Goal: Task Accomplishment & Management: Use online tool/utility

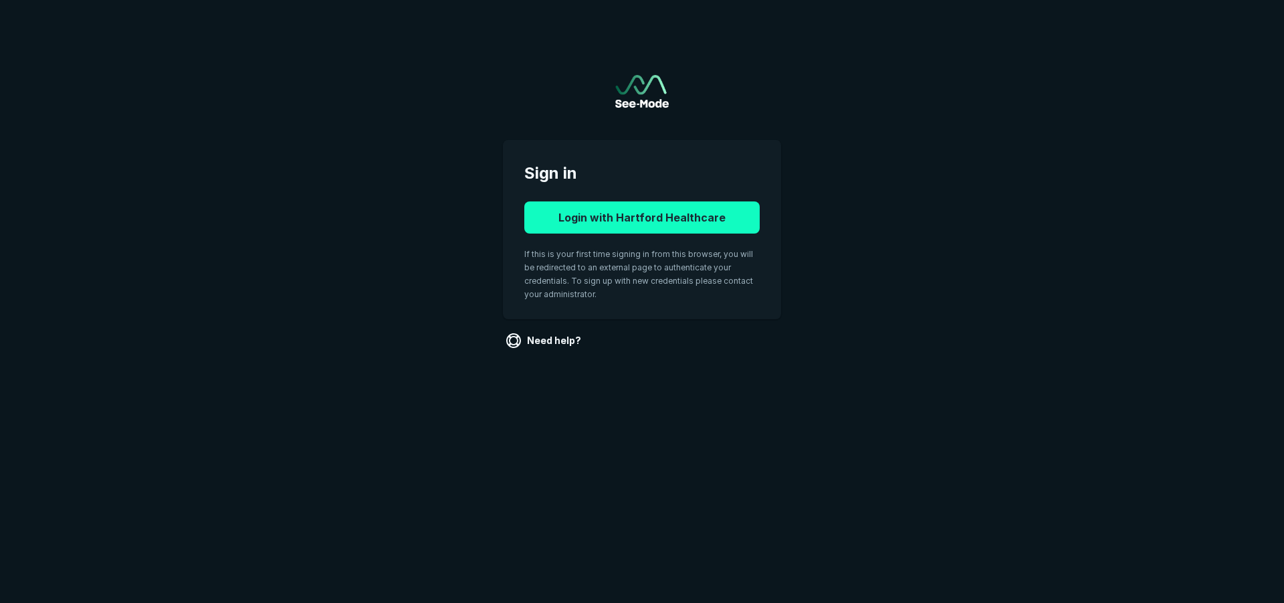
click at [641, 215] on button "Login with Hartford Healthcare" at bounding box center [641, 217] width 235 height 32
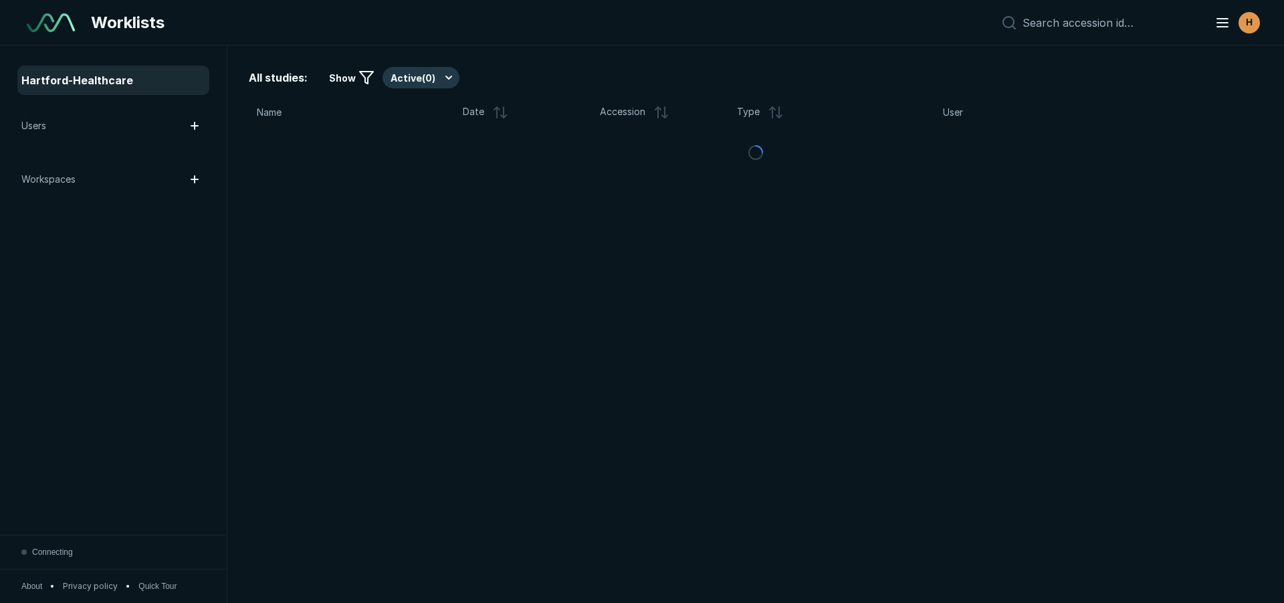
scroll to position [4197, 7497]
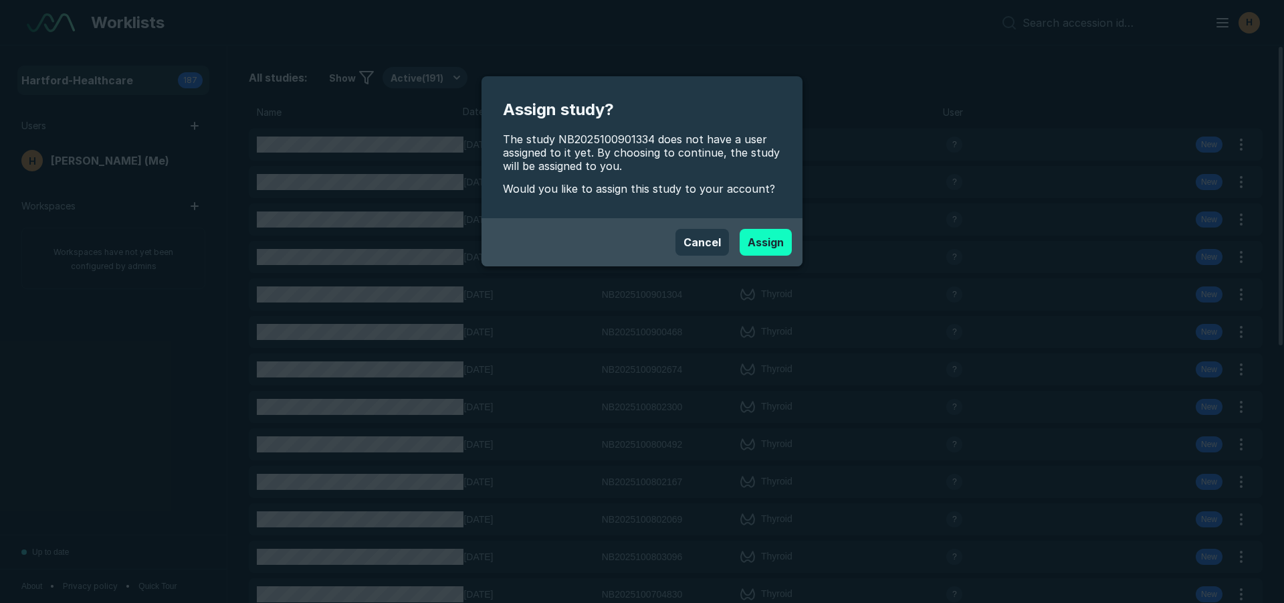
click at [771, 243] on button "Assign" at bounding box center [766, 242] width 52 height 27
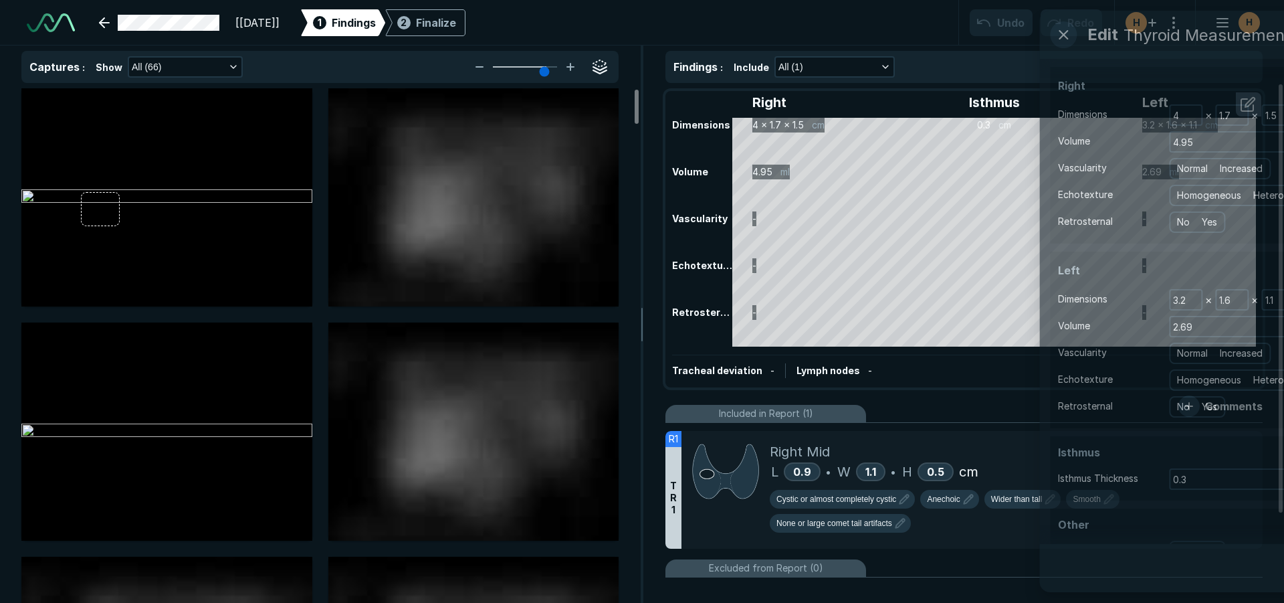
scroll to position [4197, 7497]
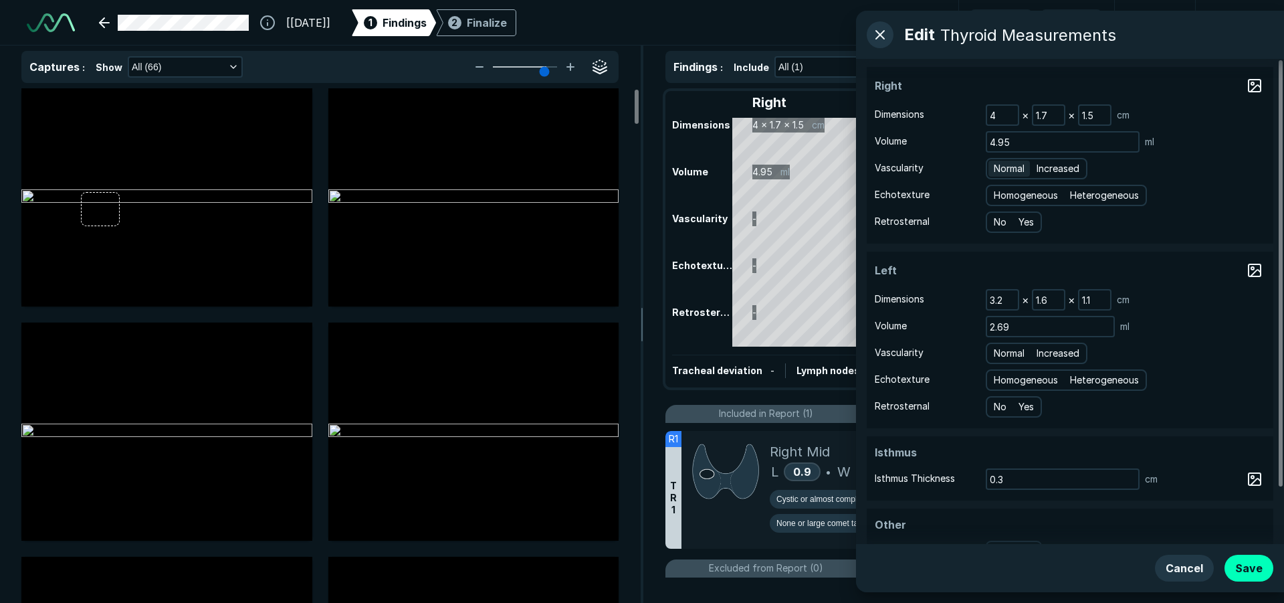
click at [1003, 161] on span "Normal" at bounding box center [1009, 168] width 31 height 15
click at [1001, 163] on input "Normal" at bounding box center [996, 167] width 9 height 9
radio input "true"
click at [1106, 193] on span "Heterogeneous" at bounding box center [1104, 195] width 69 height 15
click at [1077, 193] on input "Heterogeneous" at bounding box center [1072, 193] width 9 height 9
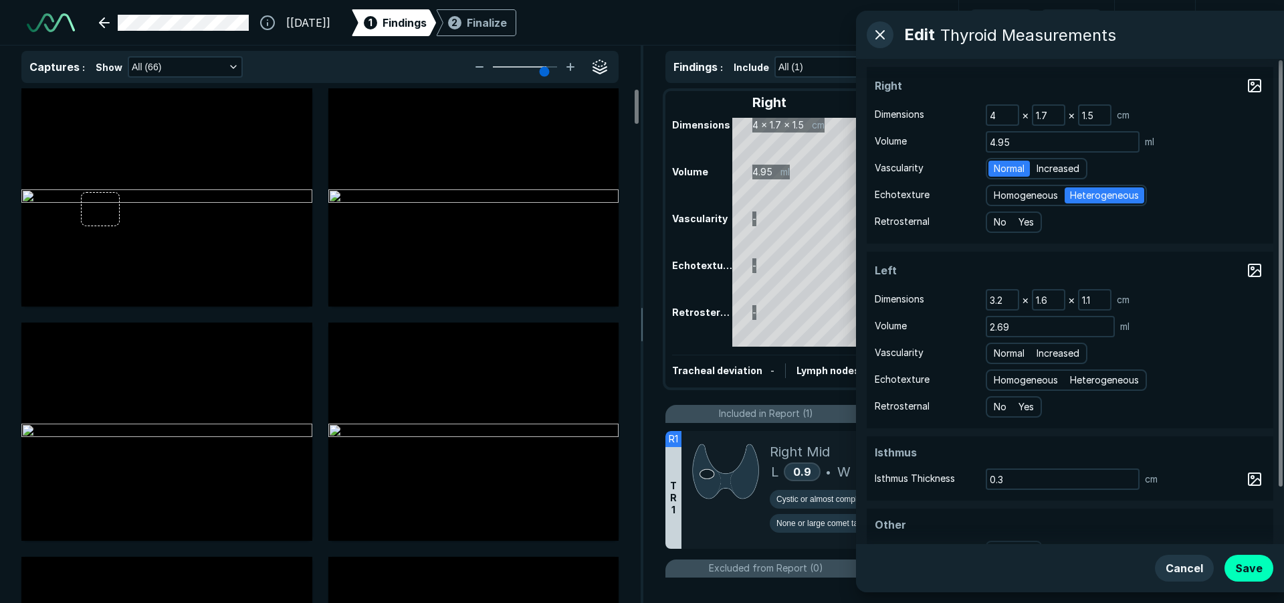
radio input "true"
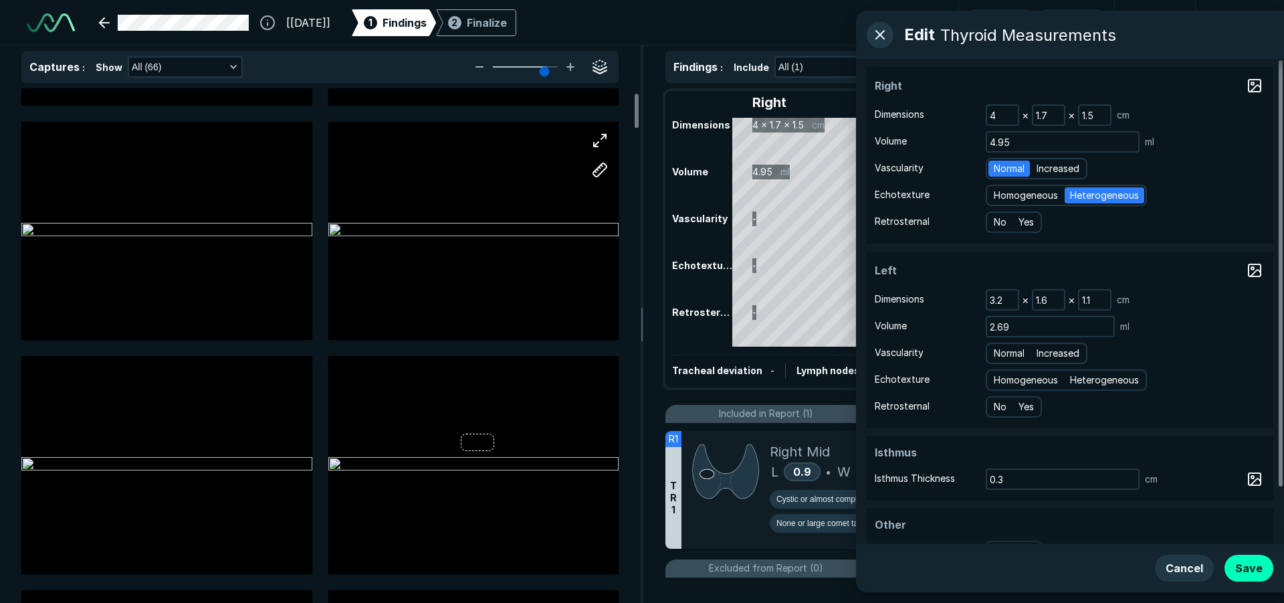
scroll to position [0, 0]
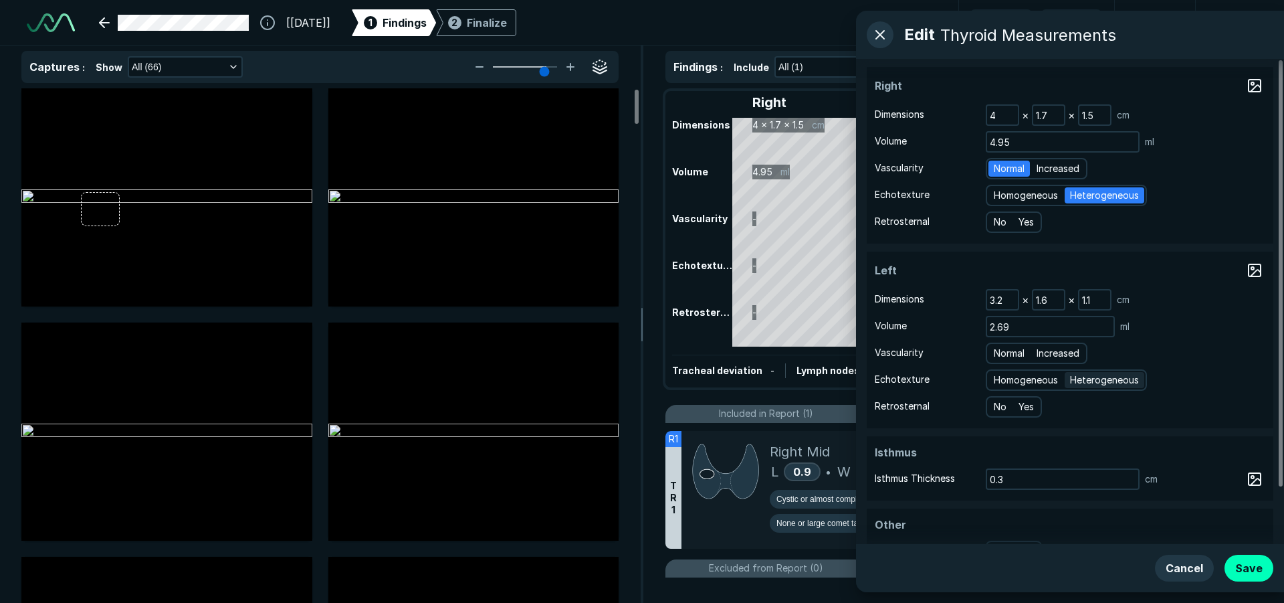
click at [1089, 375] on span "Heterogeneous" at bounding box center [1104, 380] width 69 height 15
click at [1077, 375] on input "Heterogeneous" at bounding box center [1072, 378] width 9 height 9
radio input "true"
click at [1011, 355] on span "Normal" at bounding box center [1009, 353] width 31 height 15
click at [1001, 355] on input "Normal" at bounding box center [996, 351] width 9 height 9
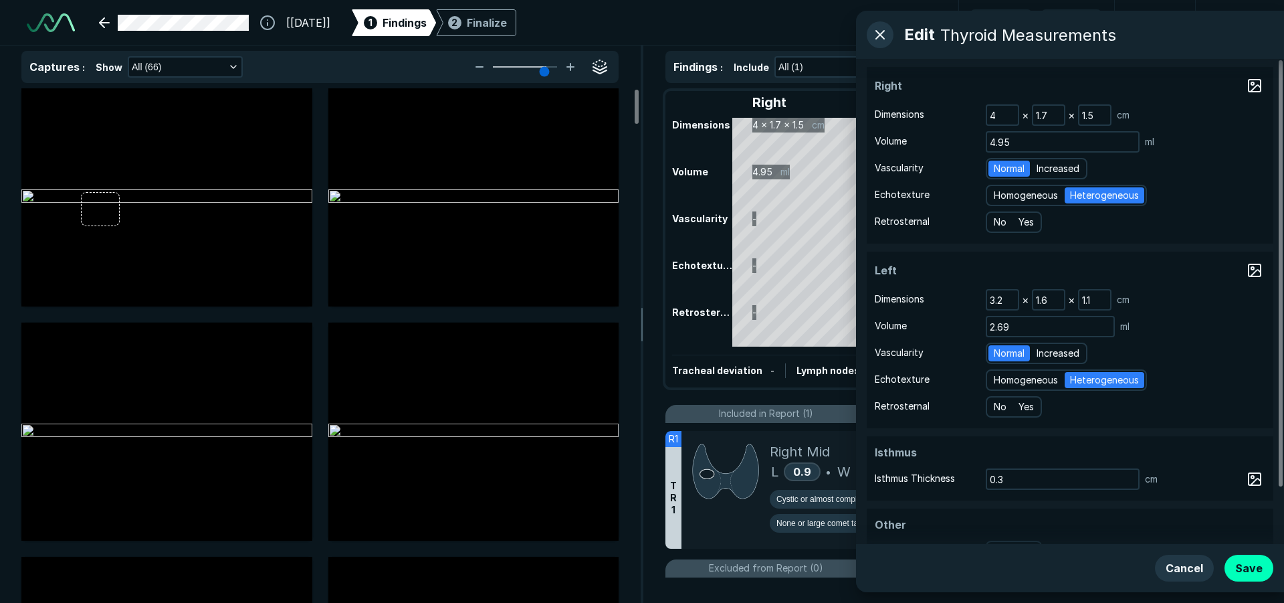
radio input "true"
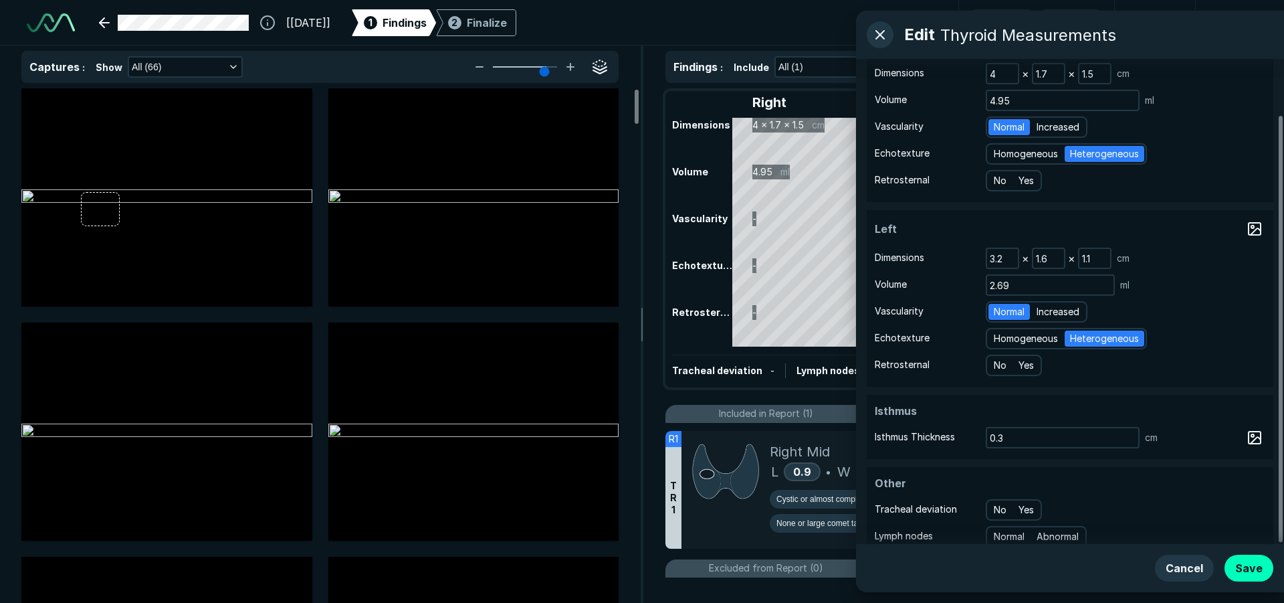
scroll to position [64, 0]
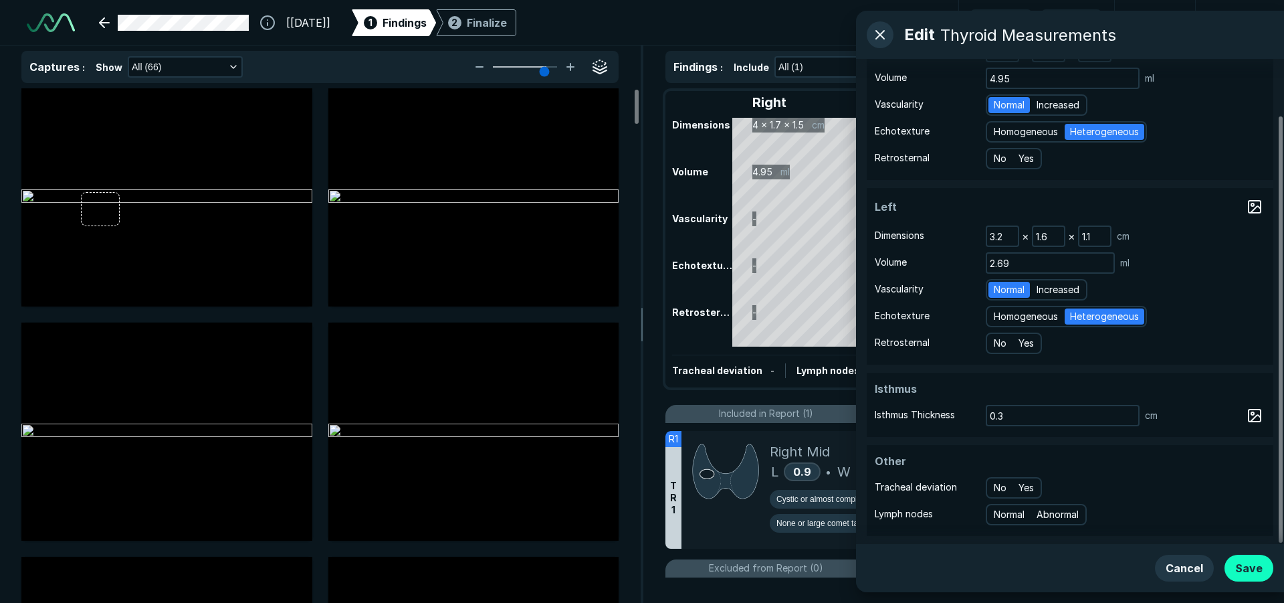
click at [1237, 572] on button "Save" at bounding box center [1249, 567] width 49 height 27
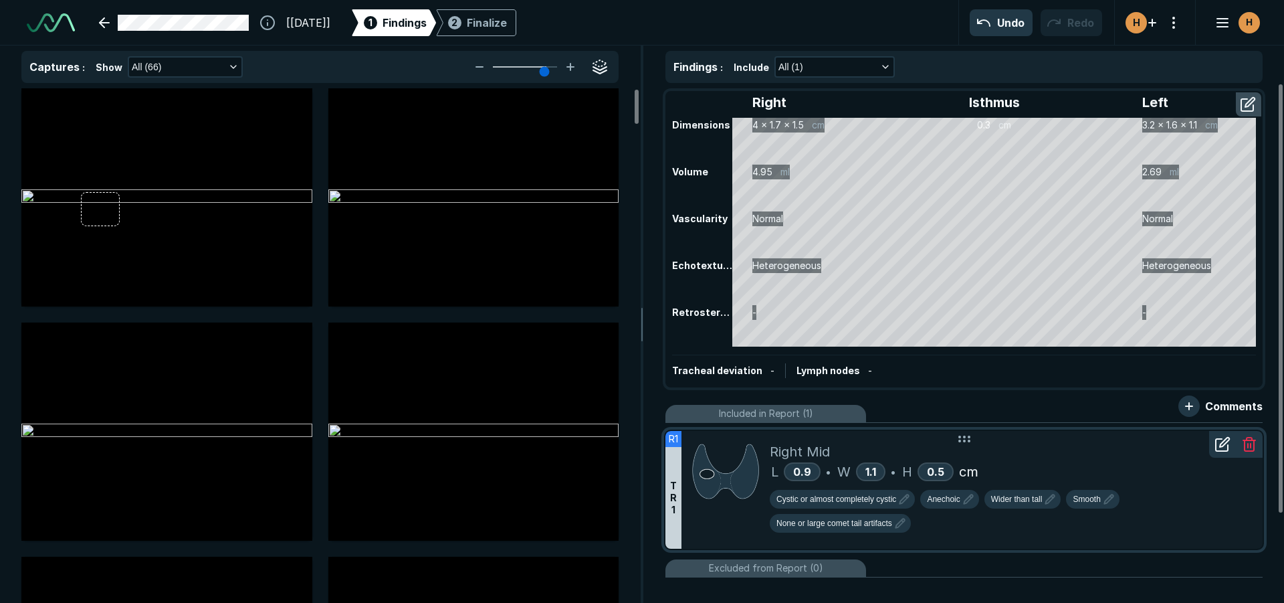
click at [910, 441] on div "Right Mid" at bounding box center [1011, 451] width 482 height 20
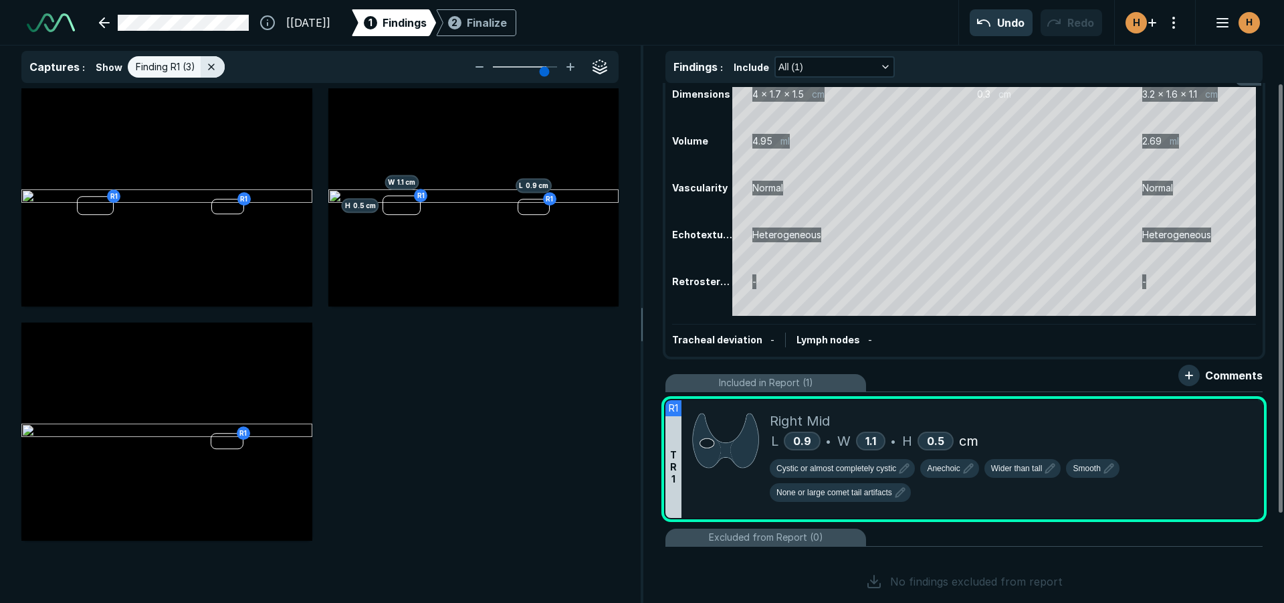
scroll to position [0, 0]
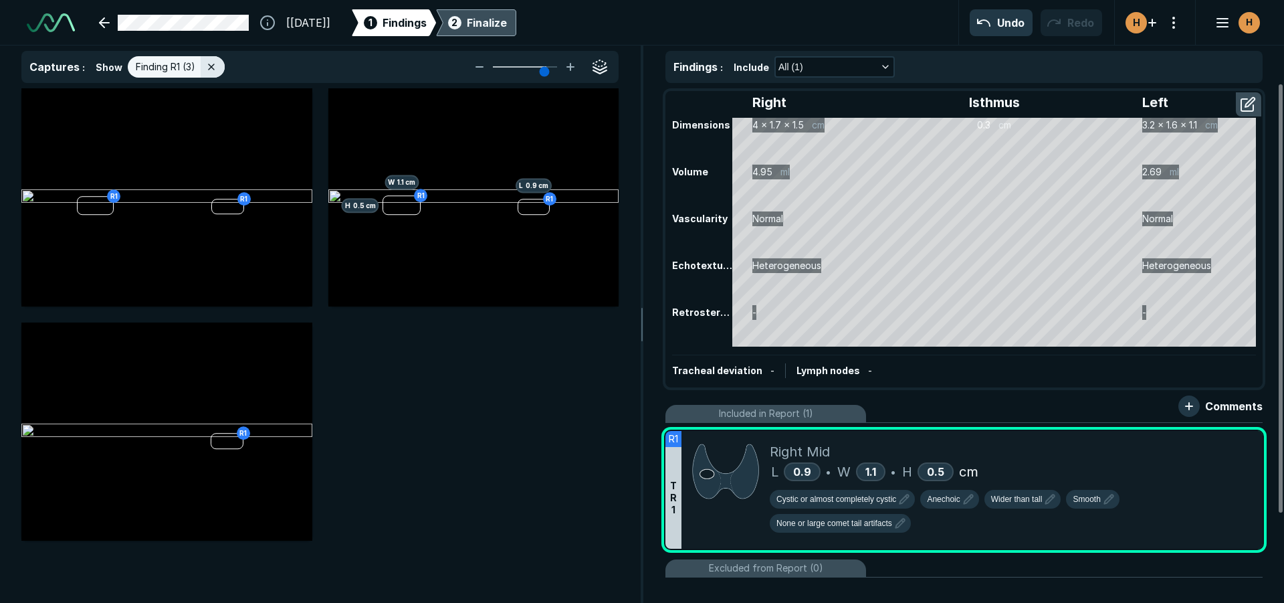
click at [507, 19] on div "Finalize" at bounding box center [487, 23] width 40 height 16
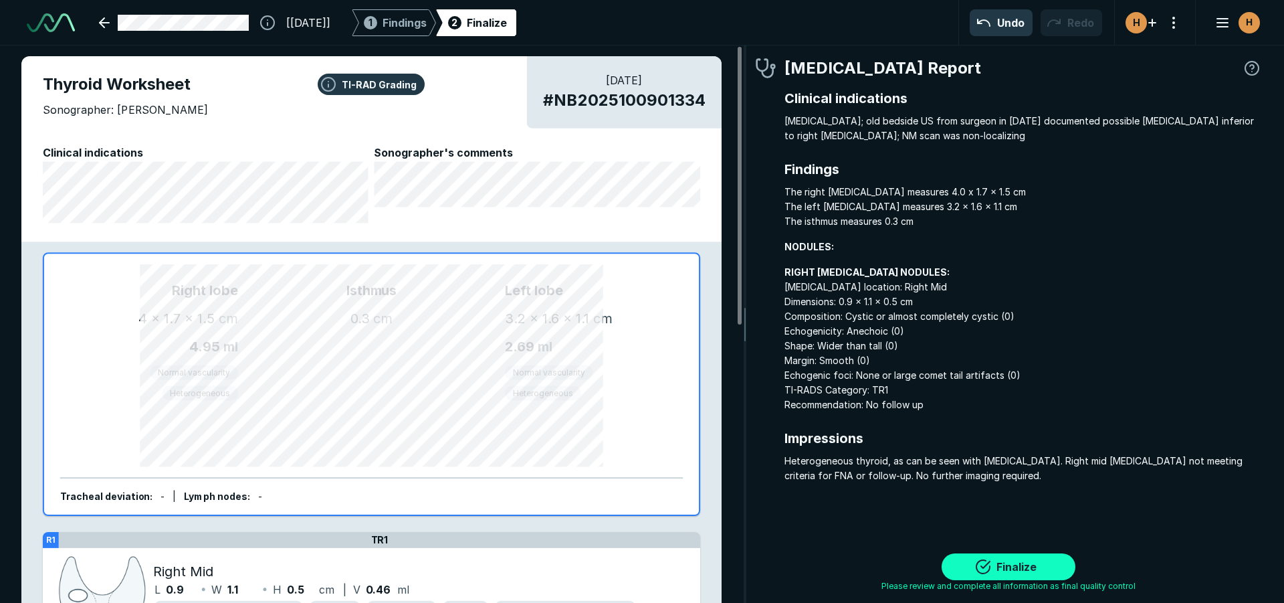
click at [994, 564] on button "Finalize" at bounding box center [1009, 566] width 134 height 27
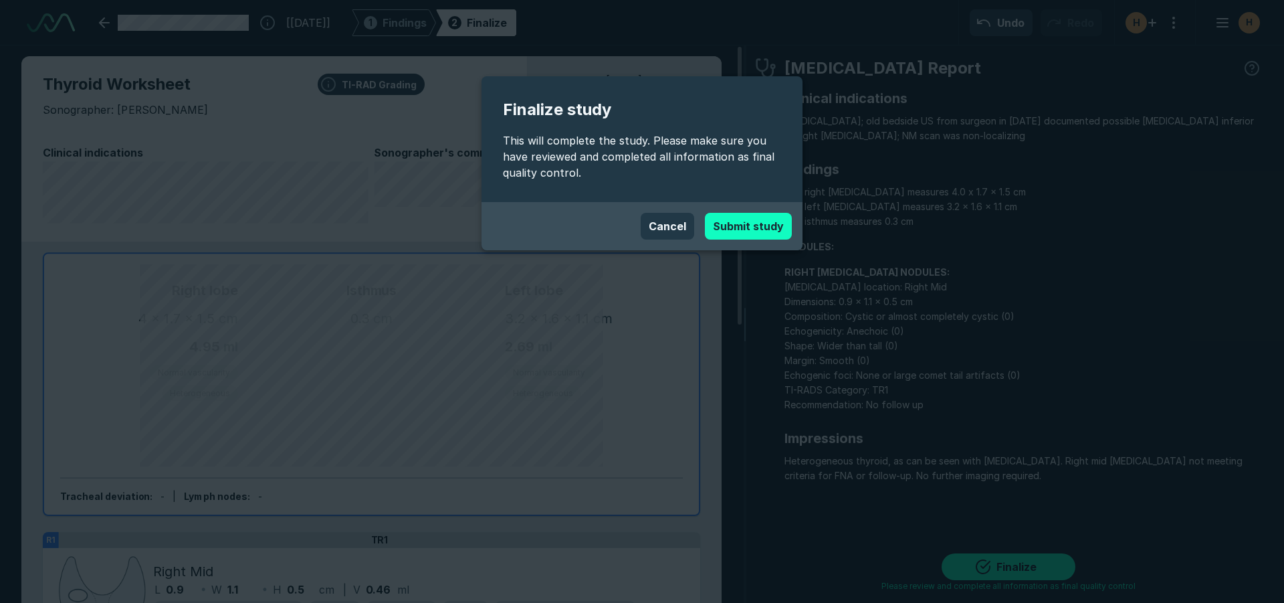
click at [775, 224] on button "Submit study" at bounding box center [748, 226] width 87 height 27
type textarea "x"
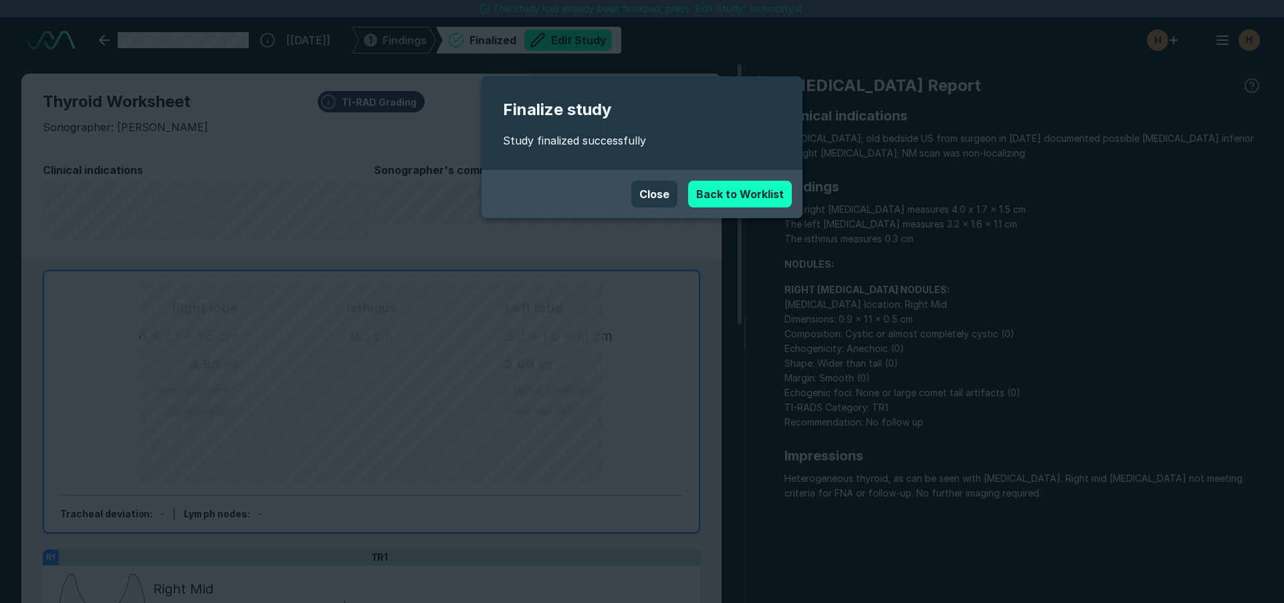
click at [744, 197] on link "Back to Worklist" at bounding box center [740, 194] width 104 height 27
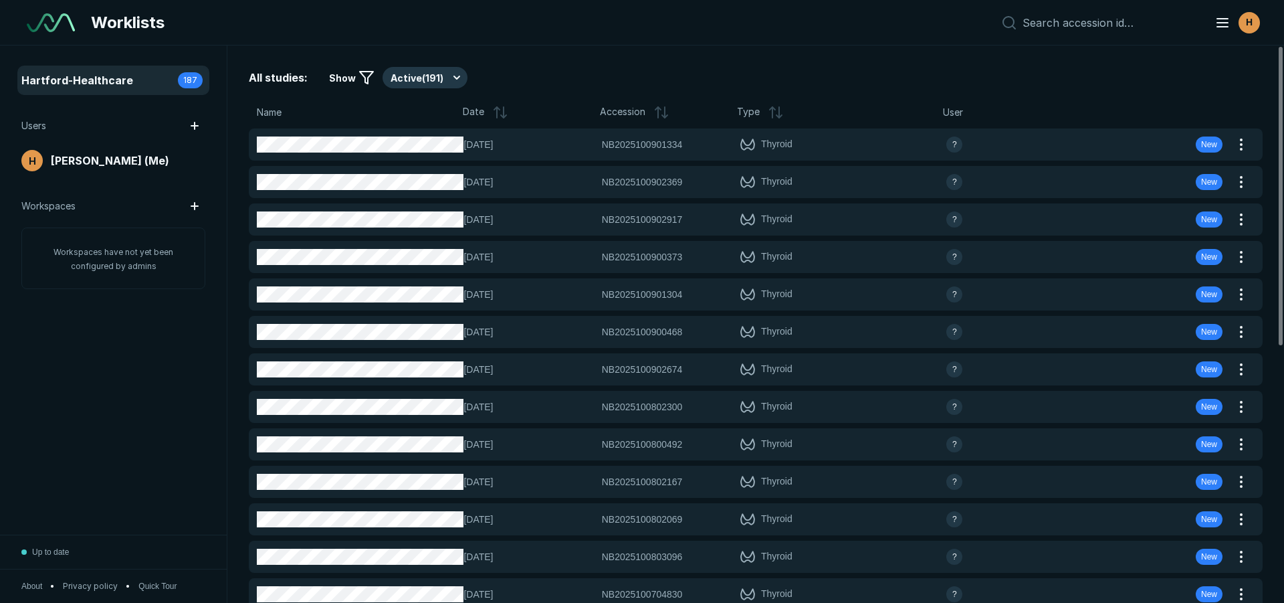
scroll to position [3794, 2739]
